Goal: Task Accomplishment & Management: Use online tool/utility

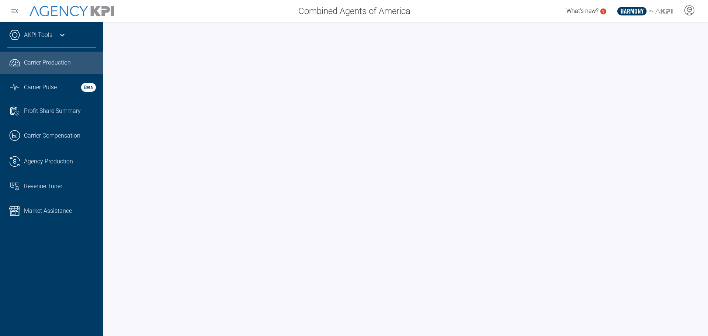
drag, startPoint x: 55, startPoint y: 42, endPoint x: 55, endPoint y: 32, distance: 9.2
click at [55, 42] on div "AKPI Tools" at bounding box center [51, 38] width 88 height 18
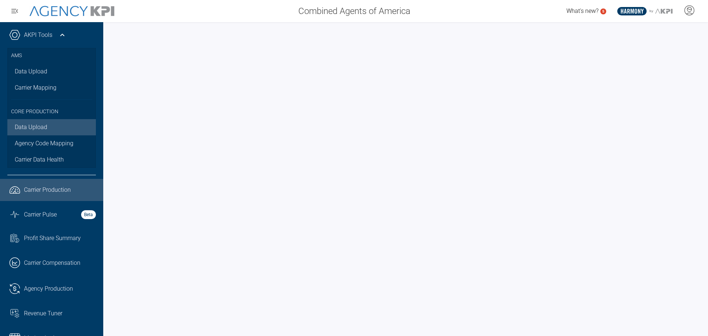
click at [54, 125] on link "Data Upload" at bounding box center [51, 127] width 88 height 16
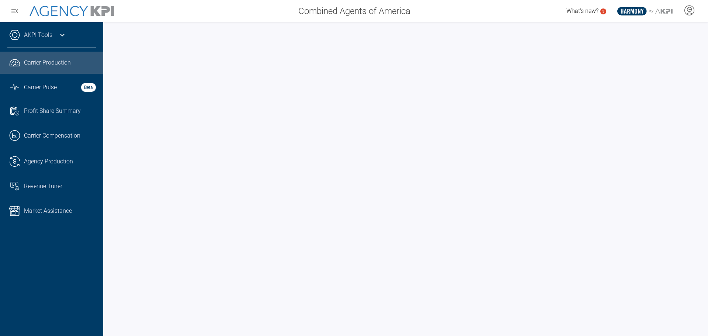
click at [29, 45] on div "AKPI Tools" at bounding box center [51, 38] width 88 height 18
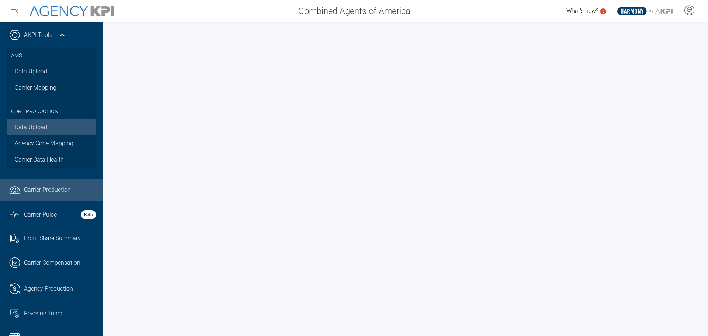
click at [27, 124] on link "Data Upload" at bounding box center [51, 127] width 88 height 16
